Goal: Task Accomplishment & Management: Manage account settings

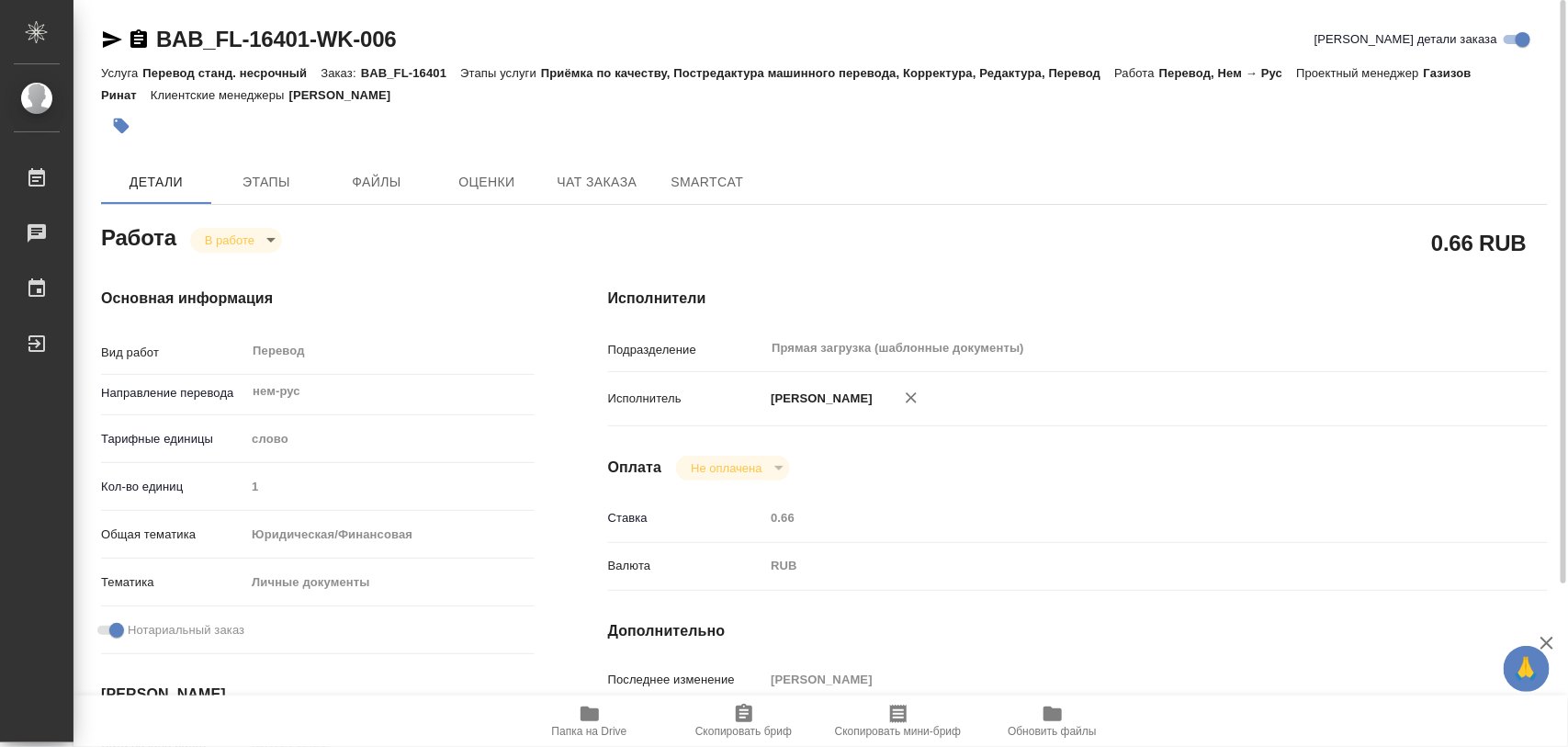
click at [125, 125] on icon "button" at bounding box center [122, 127] width 16 height 16
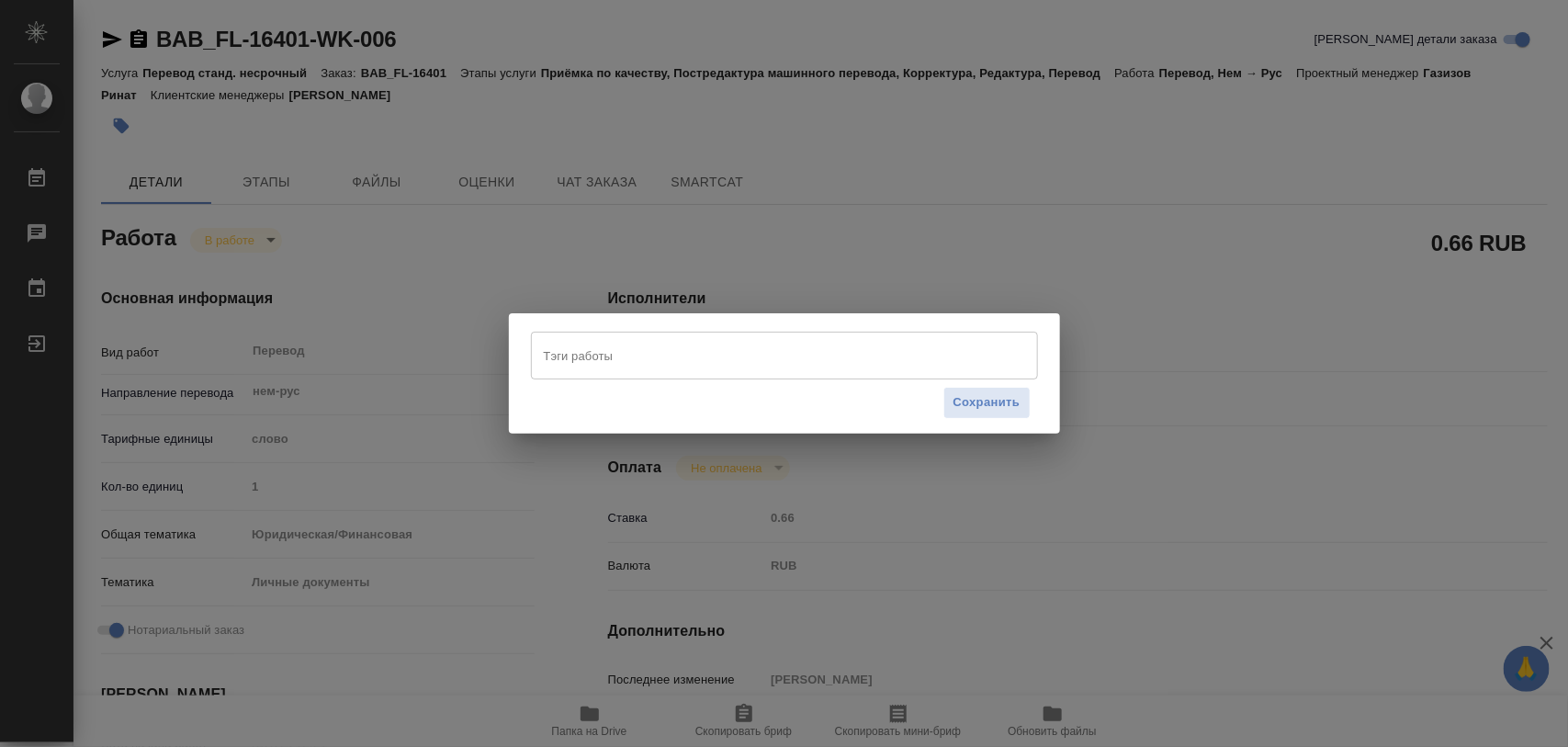
click at [611, 350] on input "Тэги работы" at bounding box center [767, 355] width 456 height 31
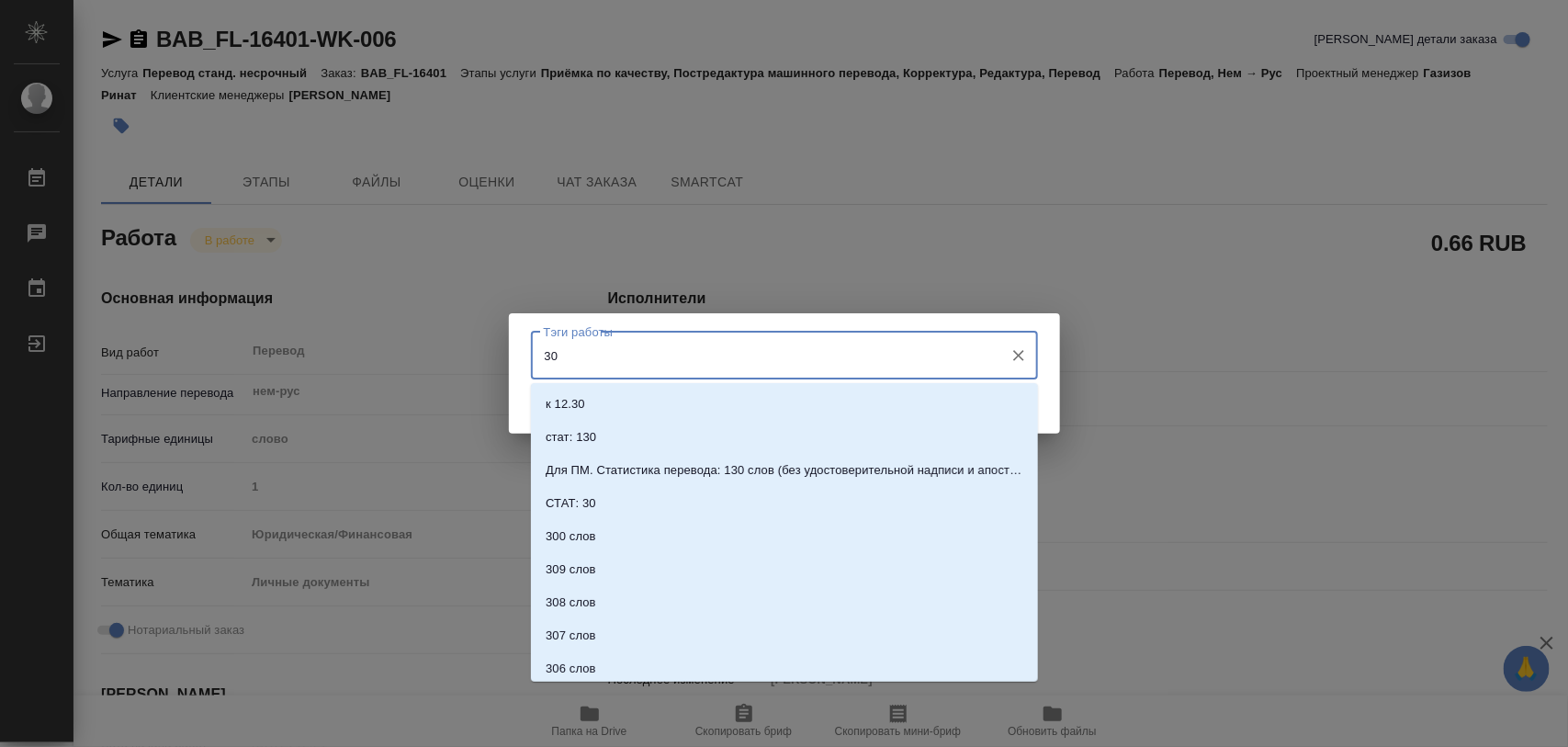
type input "304"
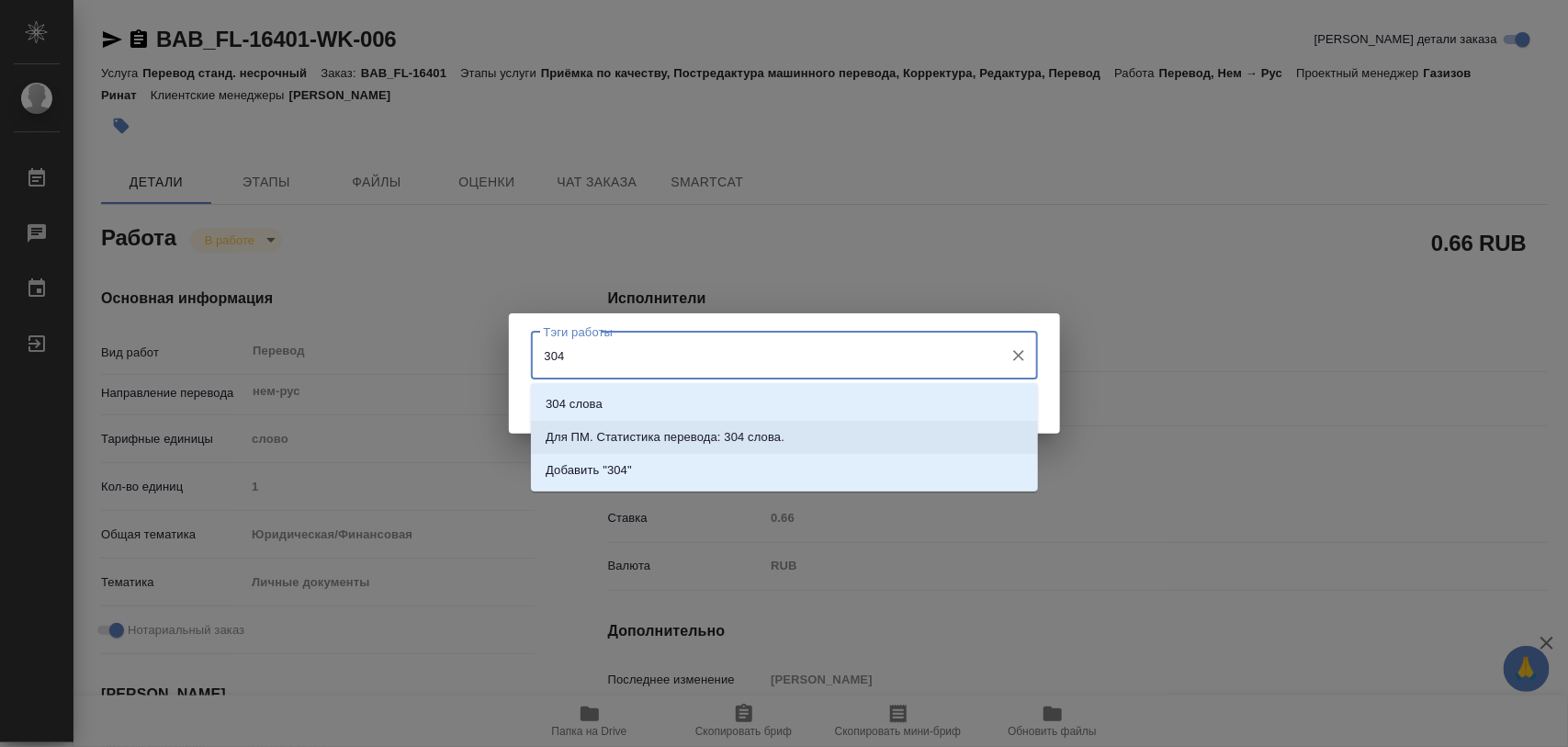
click at [738, 435] on p "Для ПМ. Статистика перевода: 304 слова." at bounding box center [665, 437] width 239 height 18
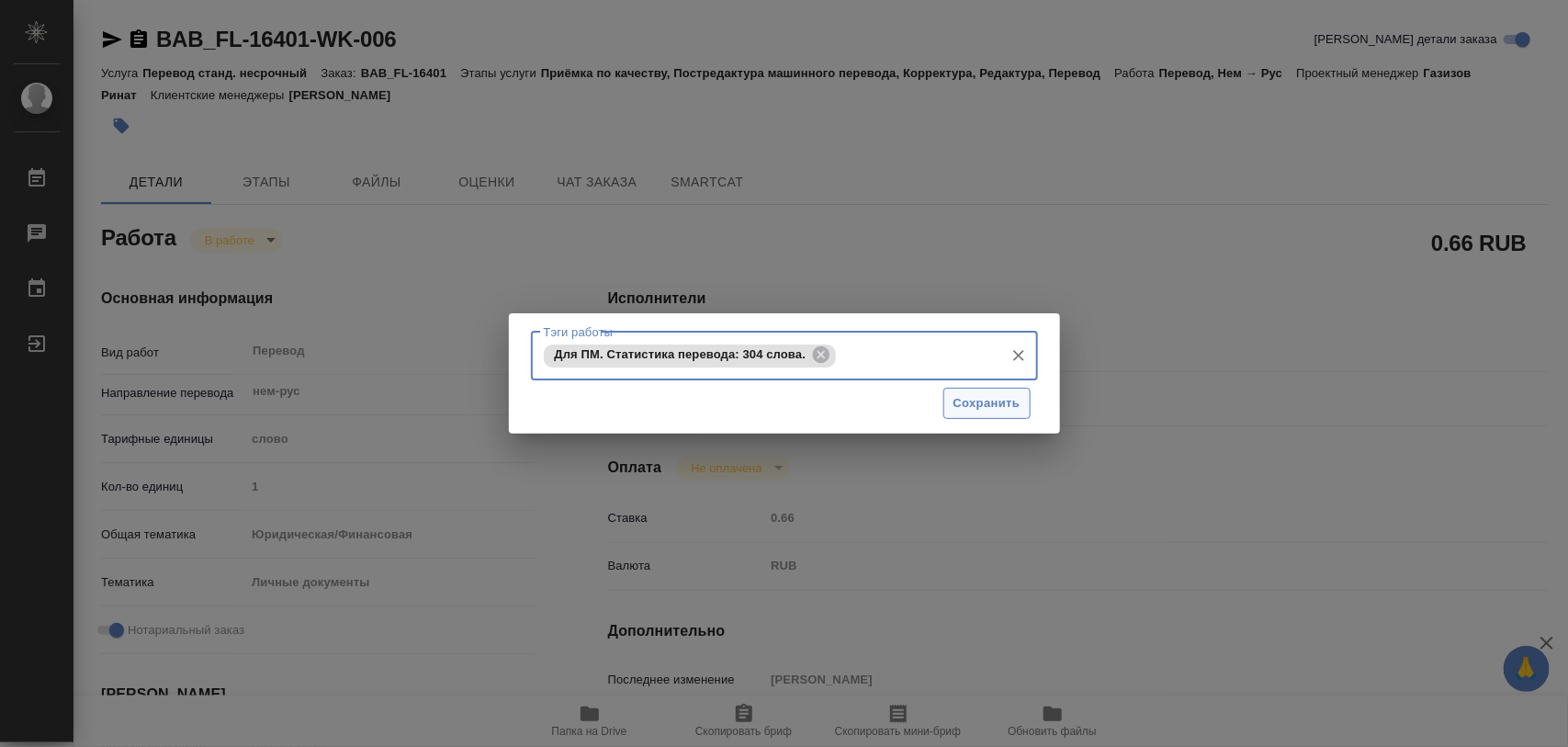
click at [962, 396] on span "Сохранить" at bounding box center [987, 403] width 67 height 21
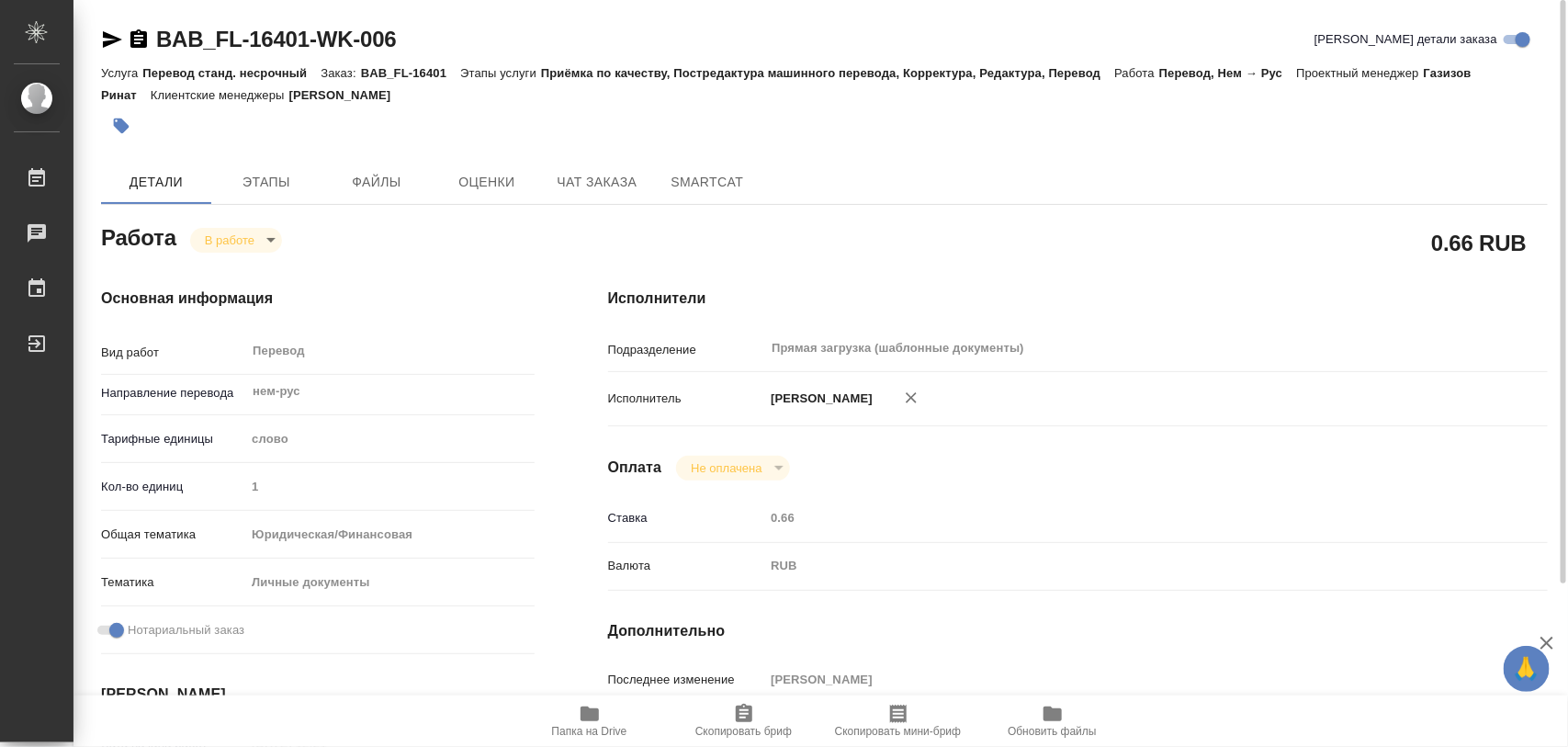
click at [271, 241] on body "🙏 .cls-1 fill:#fff; AWATERA Iglakov Maksim Работы 0 Чаты График Выйти BAB_FL-16…" at bounding box center [784, 373] width 1568 height 747
type input "inProgress"
type input "нем-рус"
type input "5a8b1489cc6b4906c91bfd90"
type input "1"
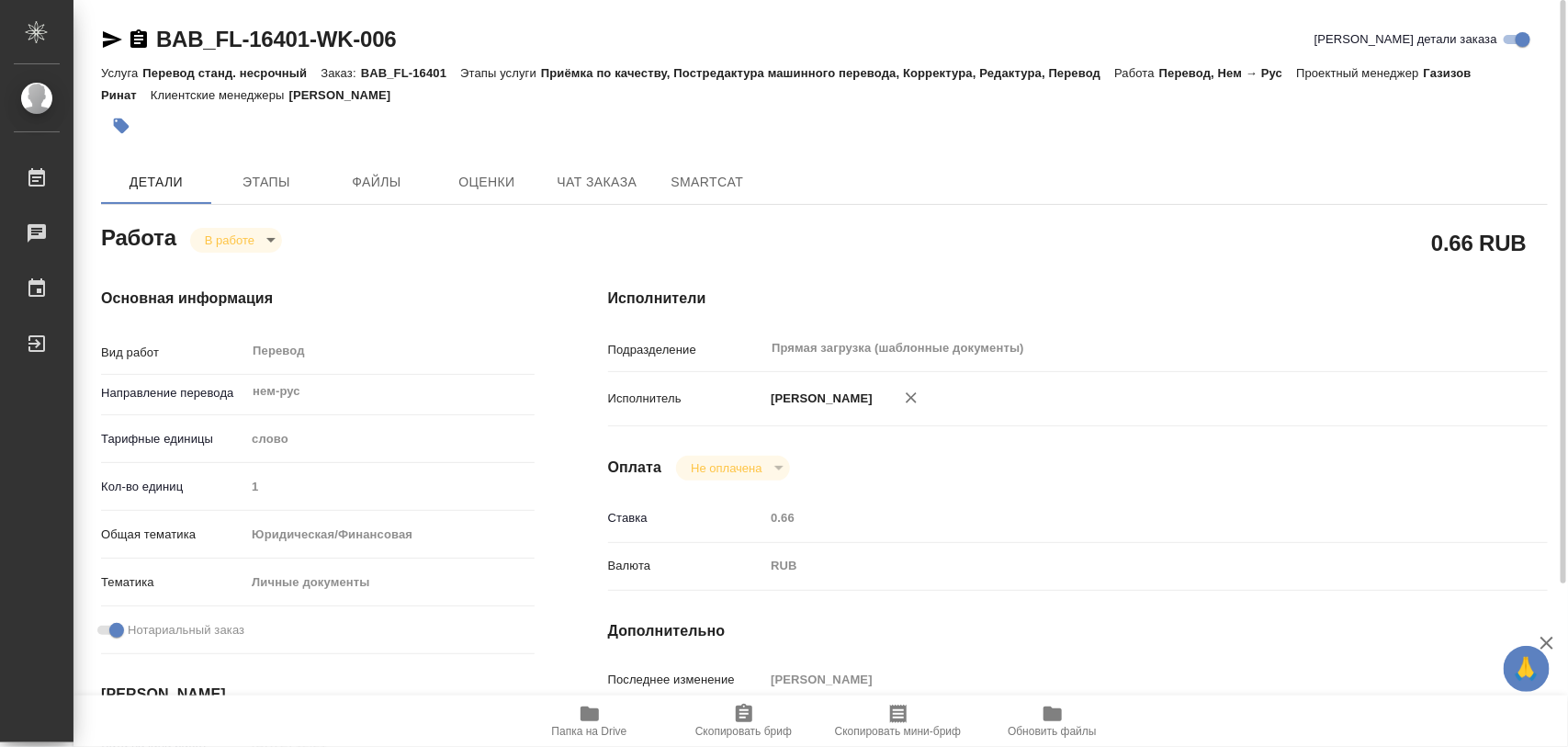
type input "yr-fn"
type input "5a8b8b956a9677013d343cfe"
checkbox input "true"
type input "27.08.2025 12:21"
type input "27.08.2025 12:55"
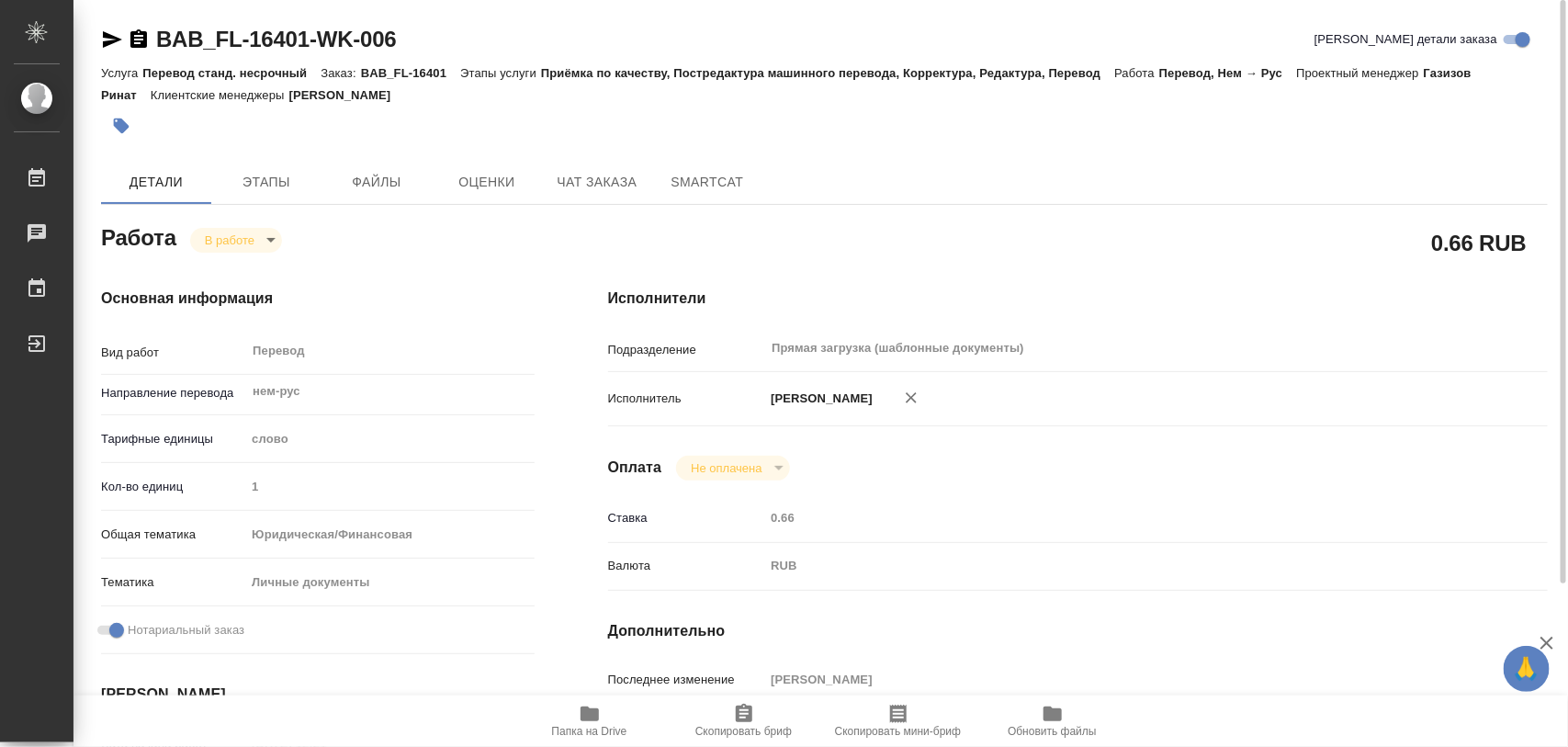
type input "29.08.2025 09:00"
type input "29.08.2025 10:00"
type input "Прямая загрузка (шаблонные документы)"
type input "notPayed"
type input "0.66"
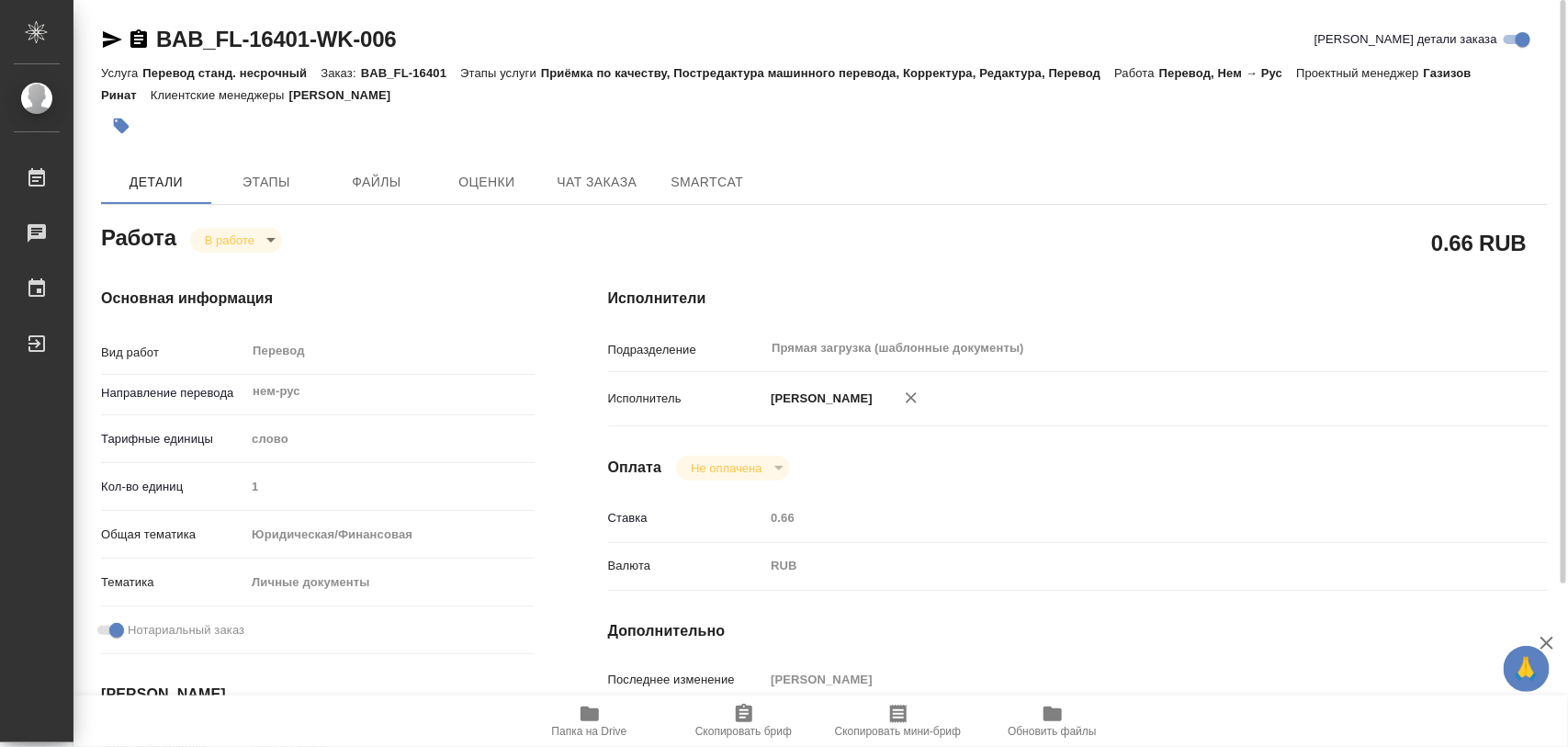
type input "RUB"
type input "[PERSON_NAME]"
type input "BAB_FL-16401"
type input "Перевод станд. несрочный"
type input "Приёмка по качеству, Постредактура машинного перевода, Корректура, Редактура, П…"
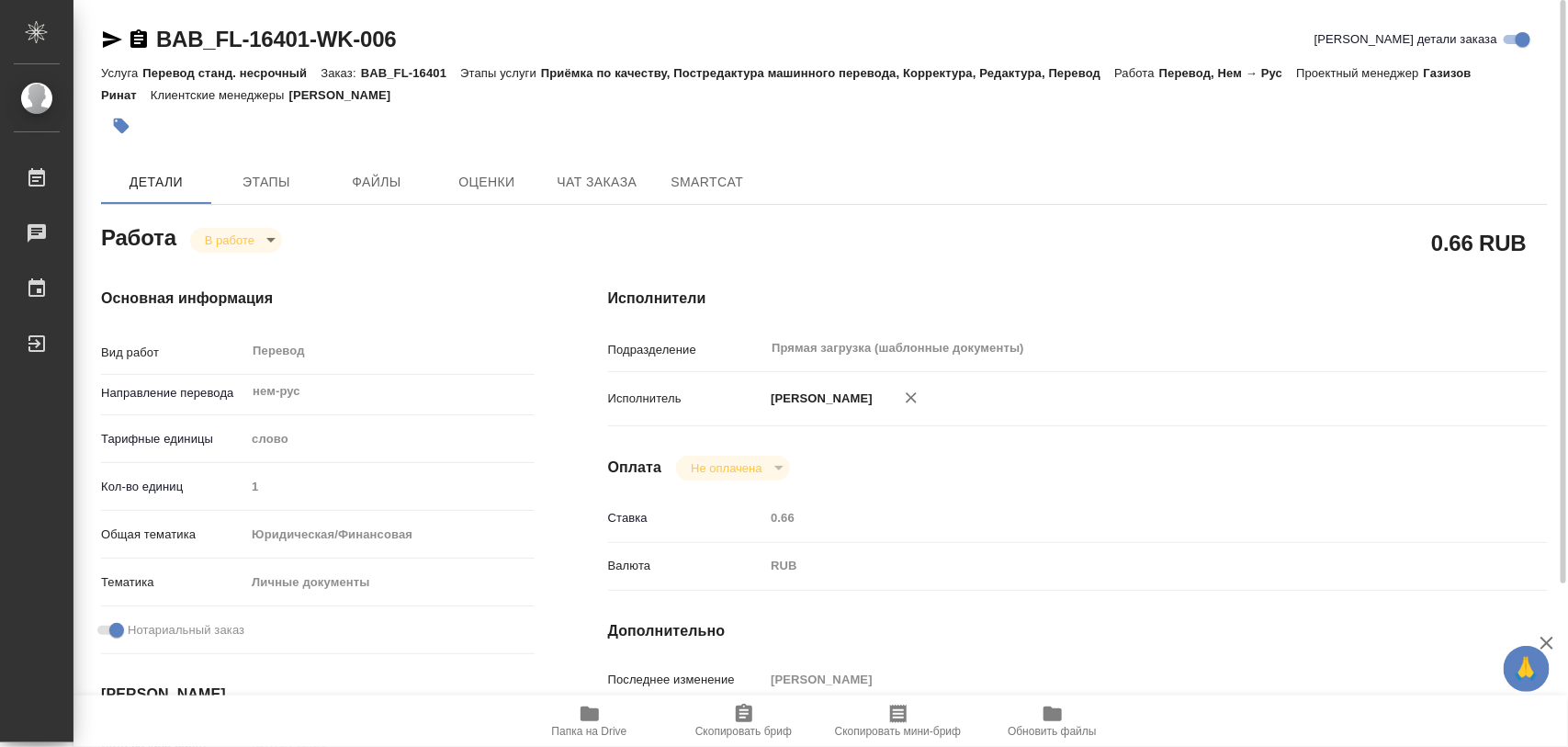
type input "[PERSON_NAME]"
type input "/Clients/FL_BAB/Orders/BAB_FL-16401"
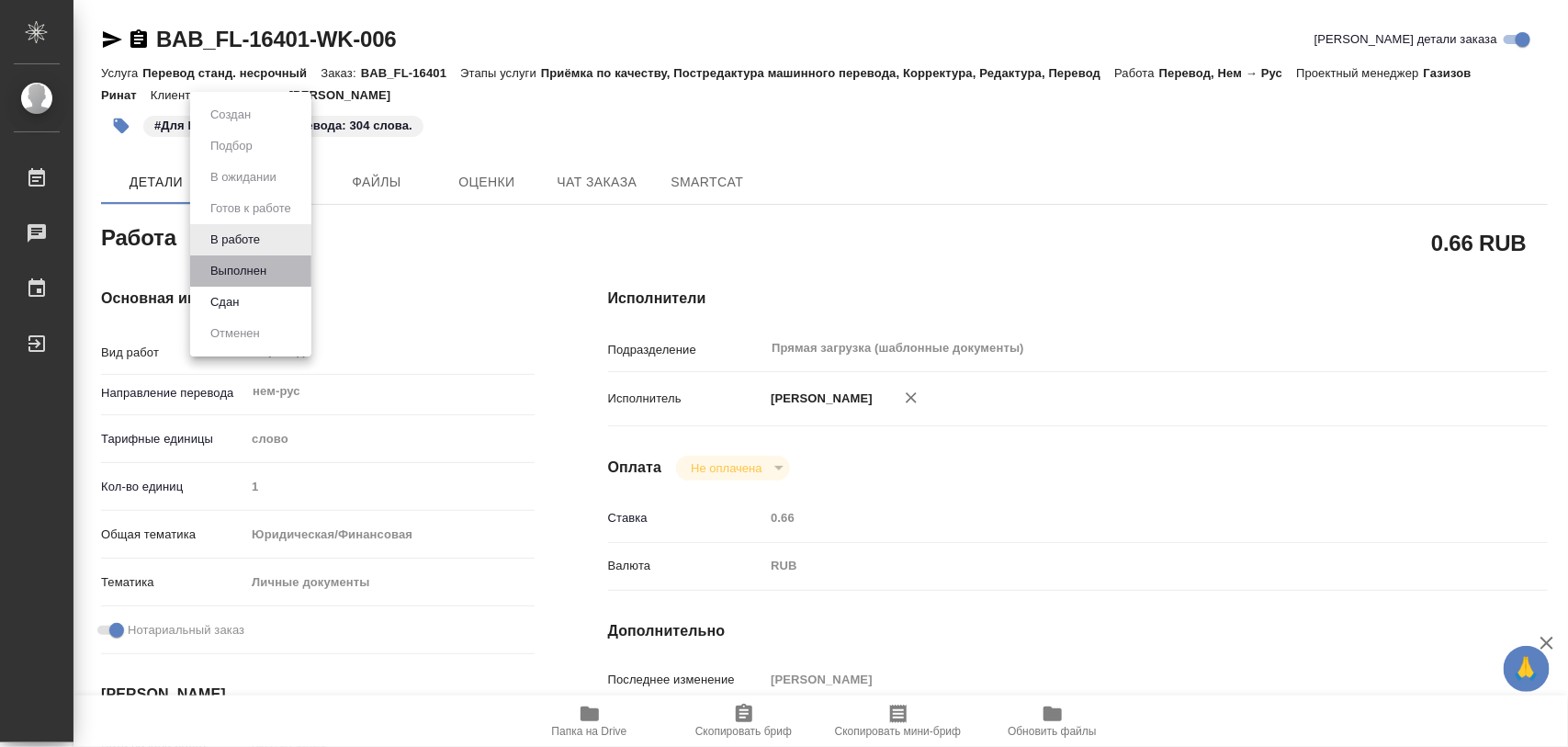
click at [285, 264] on li "Выполнен" at bounding box center [250, 270] width 121 height 31
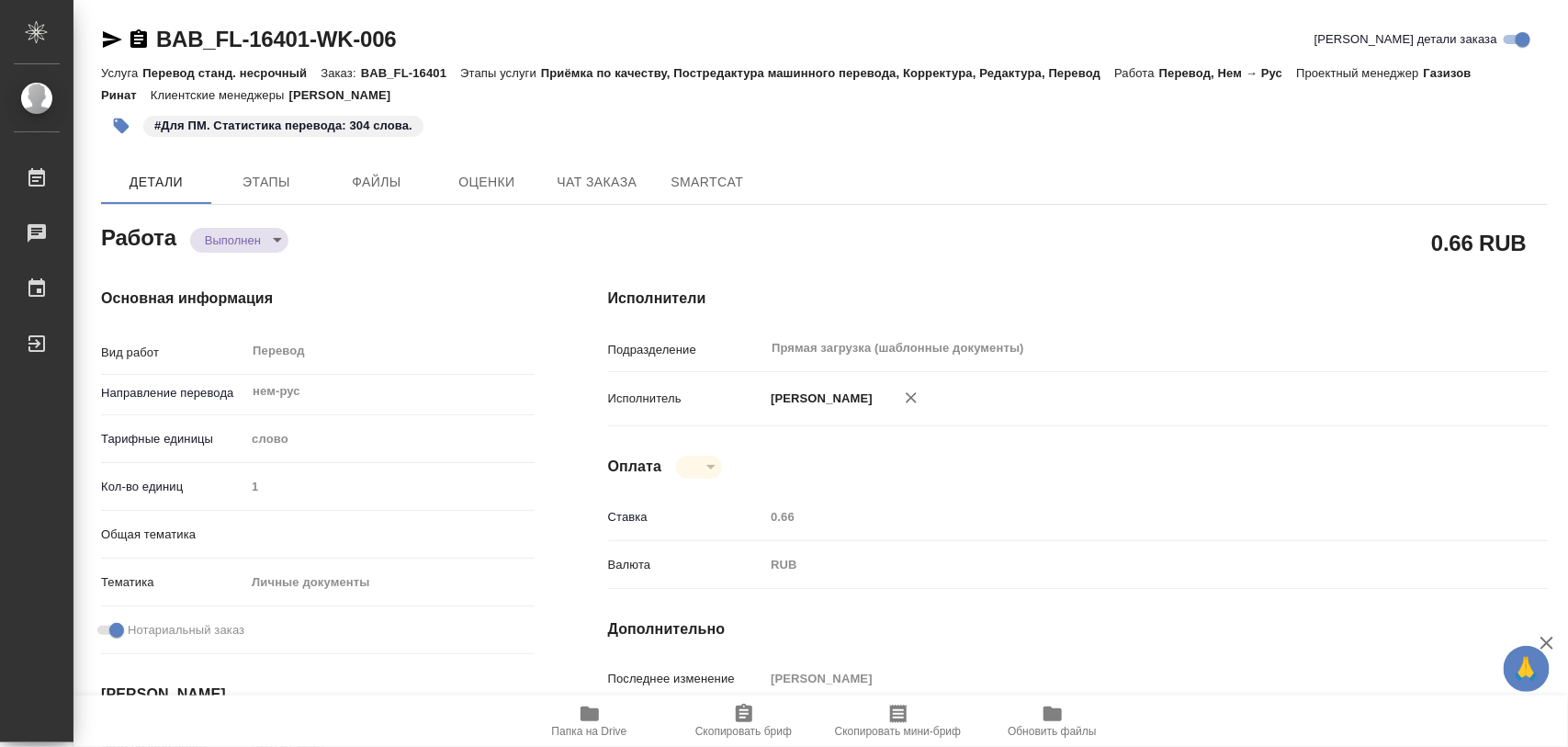
type textarea "x"
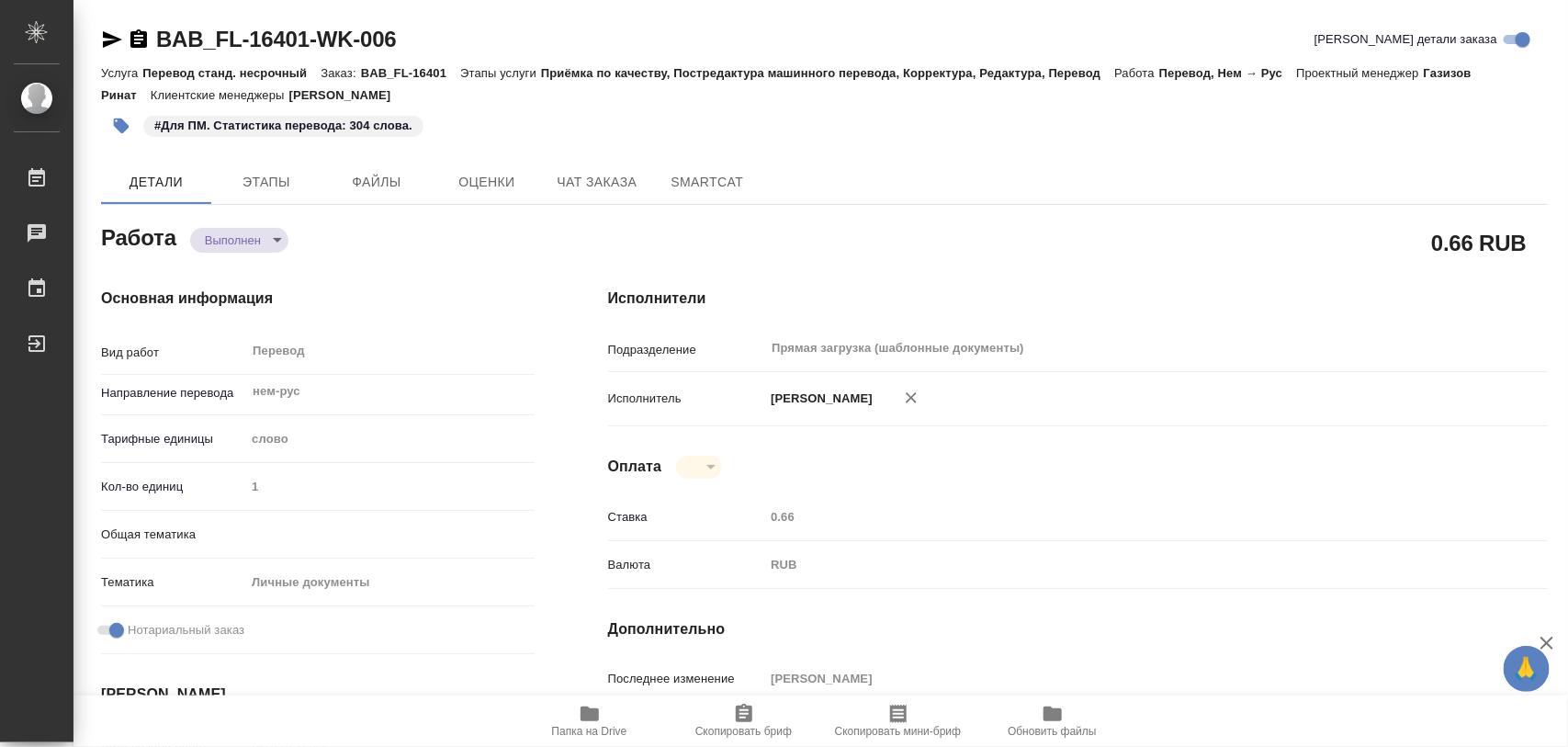
type textarea "x"
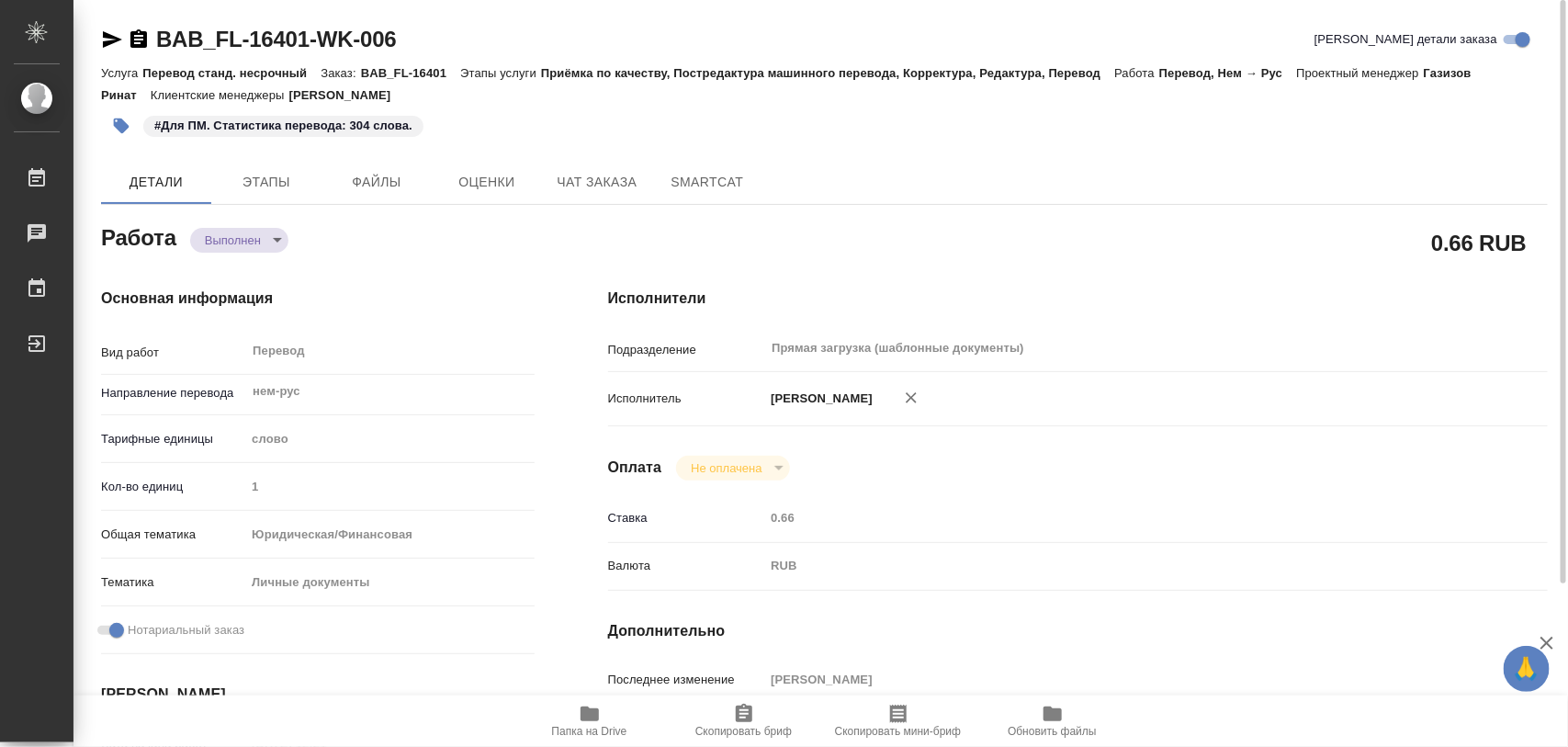
type textarea "x"
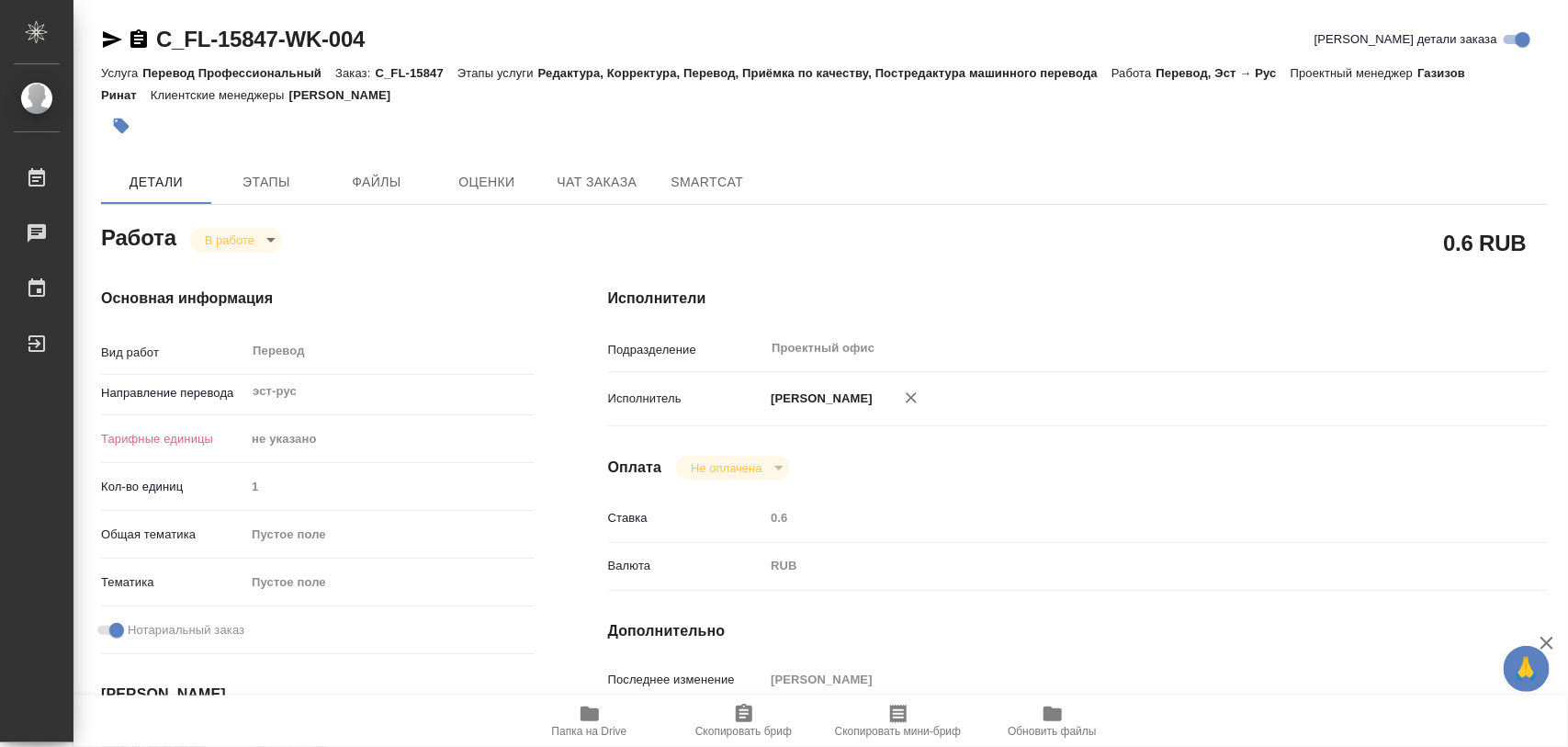
click at [584, 726] on span "Папка на Drive" at bounding box center [589, 731] width 75 height 13
